Goal: Information Seeking & Learning: Learn about a topic

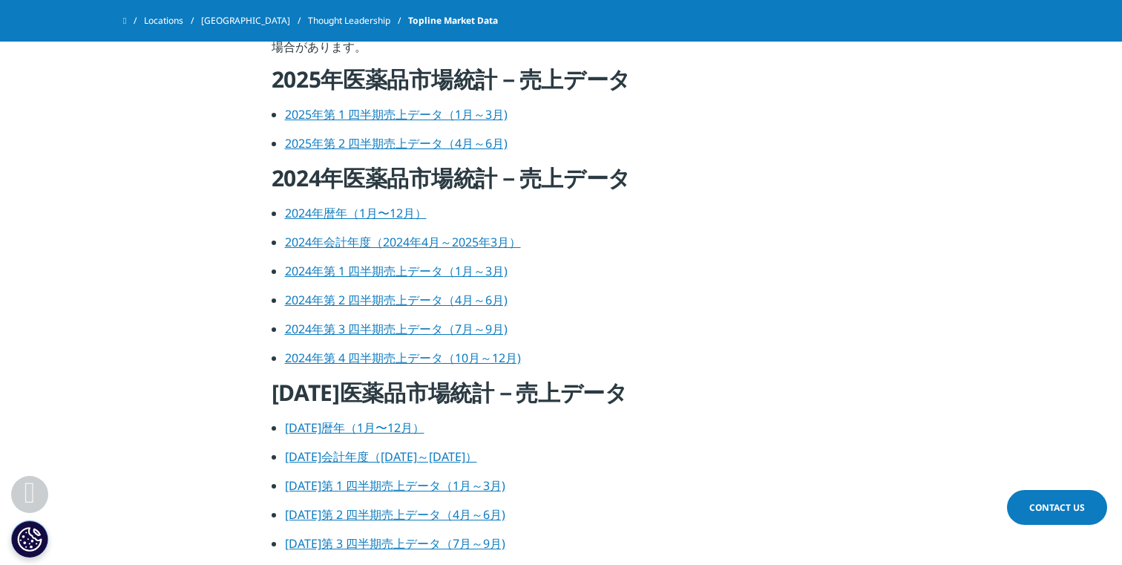
scroll to position [630, 0]
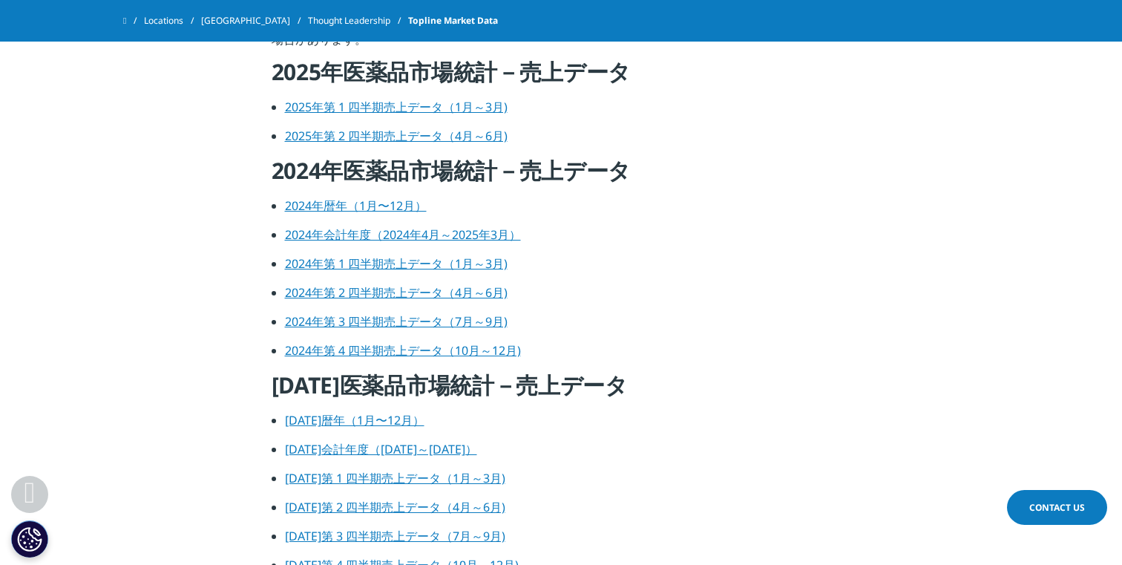
click at [421, 103] on link "2025年第 1 四半期売上データ（1月～3月)" at bounding box center [396, 107] width 223 height 16
click at [368, 203] on link "2024年暦年（1月〜12月）" at bounding box center [356, 205] width 142 height 16
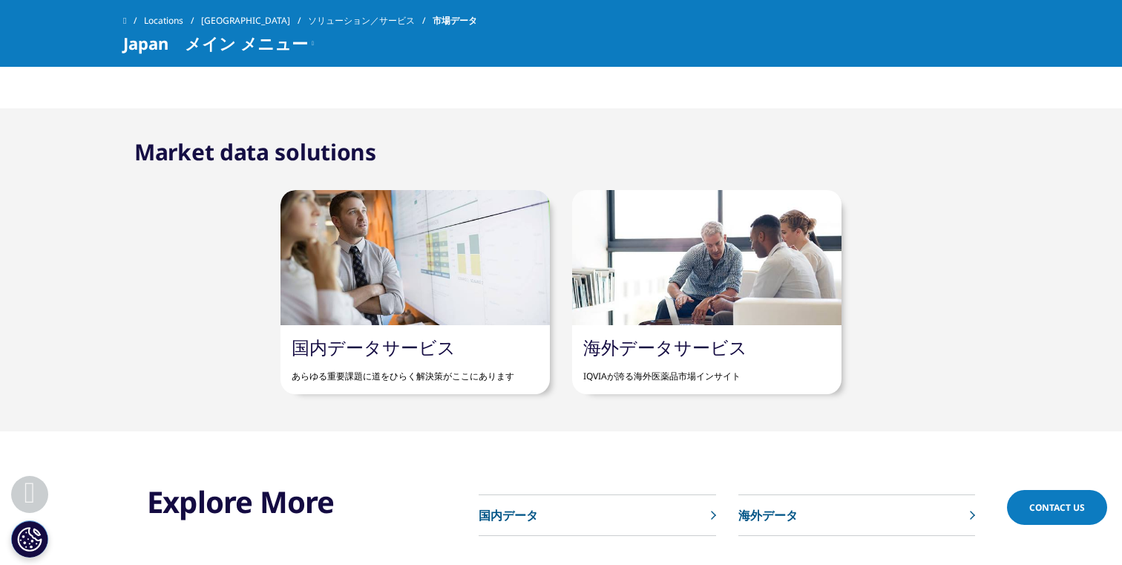
scroll to position [763, 0]
